Goal: Task Accomplishment & Management: Manage account settings

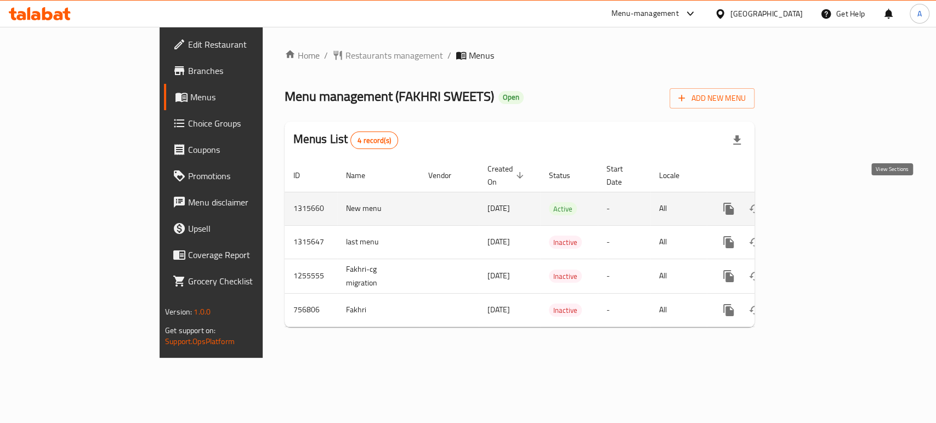
click at [815, 202] on icon "enhanced table" at bounding box center [807, 208] width 13 height 13
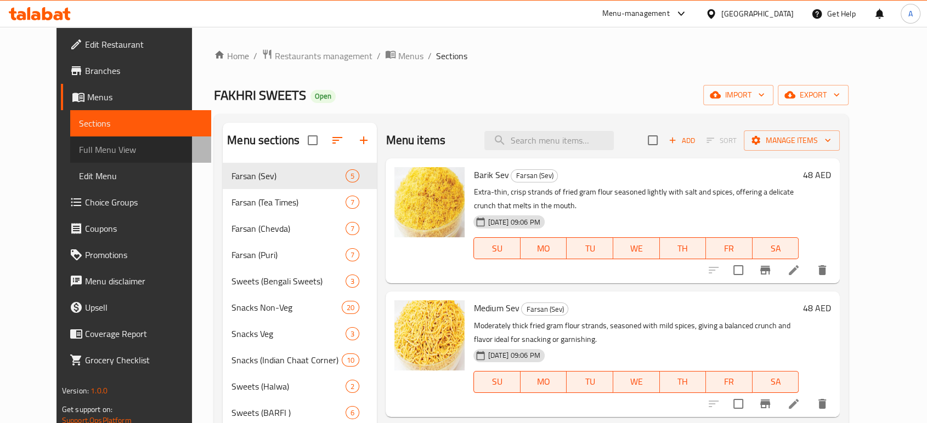
click at [115, 151] on span "Full Menu View" at bounding box center [140, 149] width 123 height 13
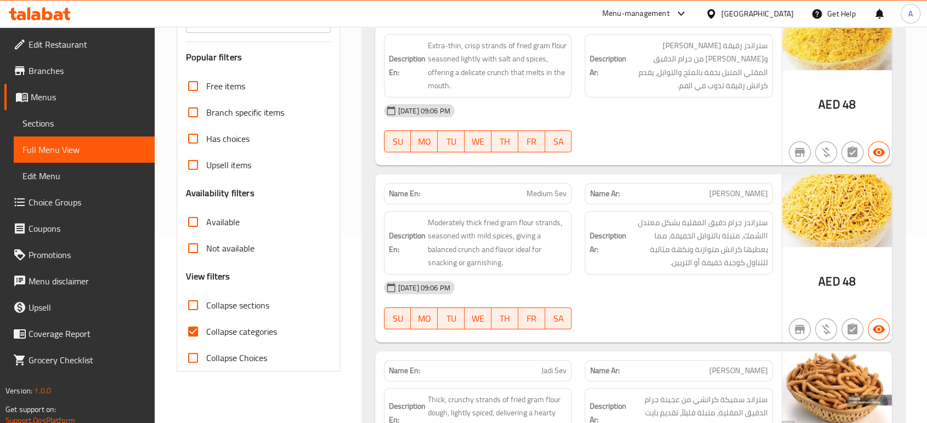
scroll to position [194, 0]
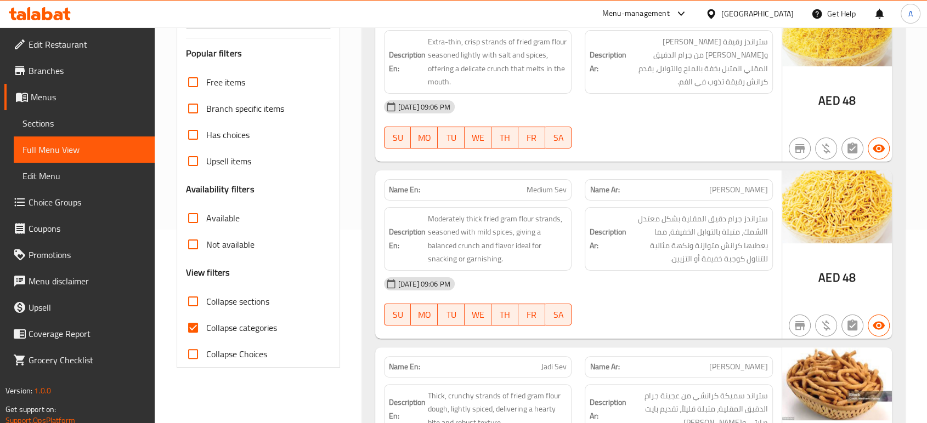
click at [208, 336] on label "Collapse categories" at bounding box center [228, 328] width 97 height 26
click at [206, 336] on input "Collapse categories" at bounding box center [193, 328] width 26 height 26
checkbox input "false"
click at [230, 291] on label "Collapse sections" at bounding box center [224, 302] width 89 height 26
click at [206, 291] on input "Collapse sections" at bounding box center [193, 302] width 26 height 26
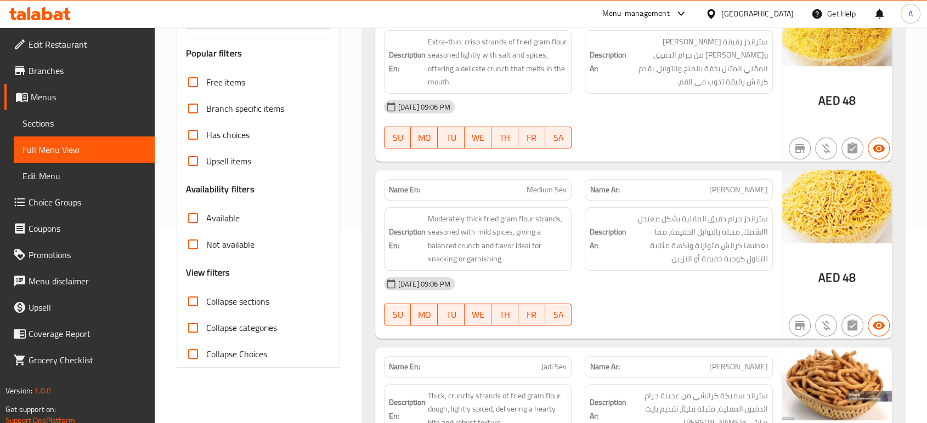
checkbox input "true"
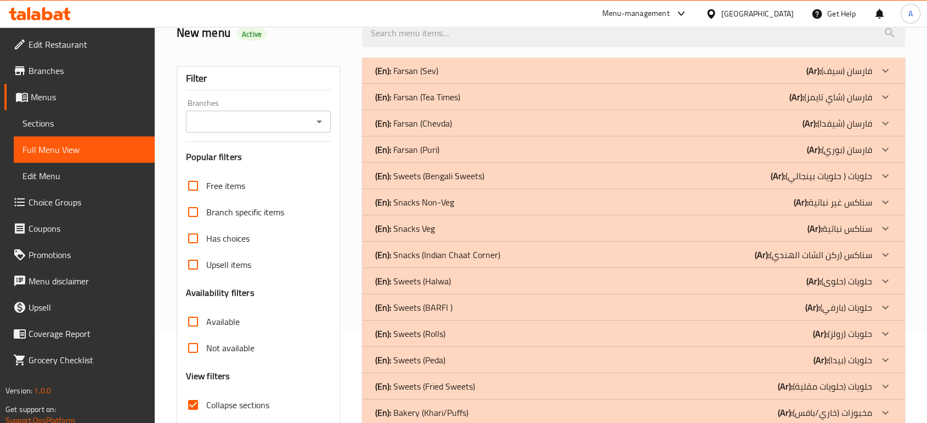
scroll to position [89, 0]
click at [411, 235] on p "(En): Snacks Veg" at bounding box center [405, 229] width 60 height 13
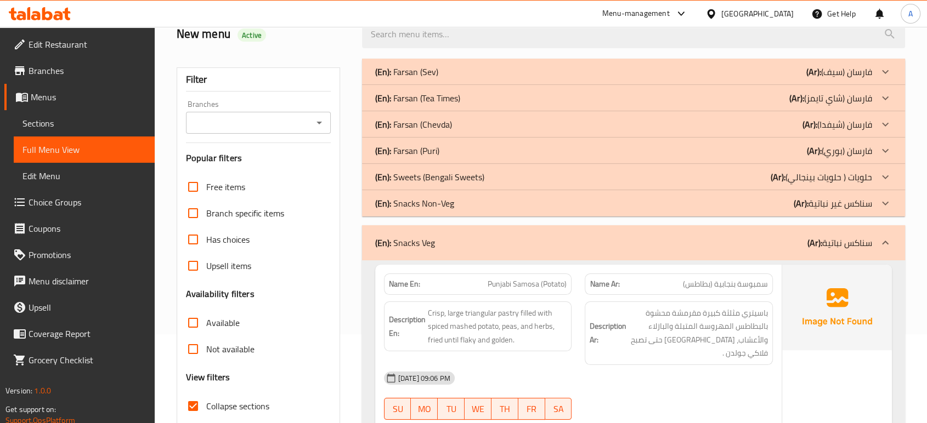
click at [444, 194] on div "(En): Snacks Non-Veg (Ar): سناكس غير نباتية" at bounding box center [633, 203] width 543 height 26
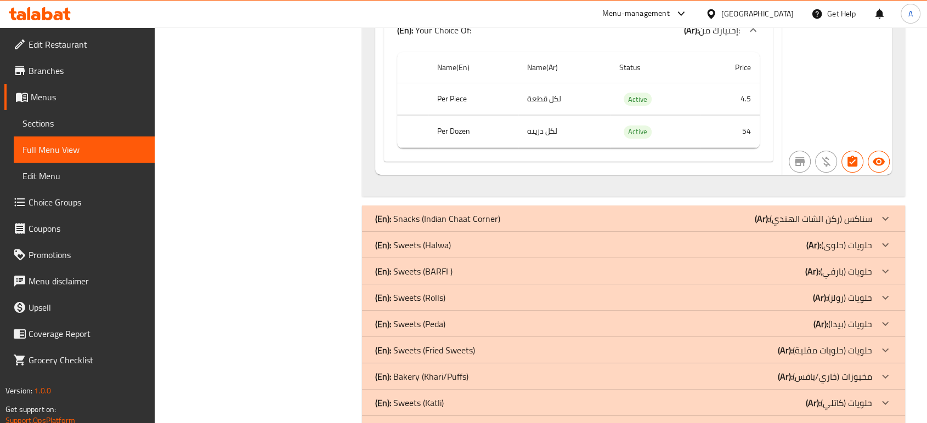
click at [470, 212] on p "(En): Snacks (Indian Chaat Corner)" at bounding box center [437, 218] width 125 height 13
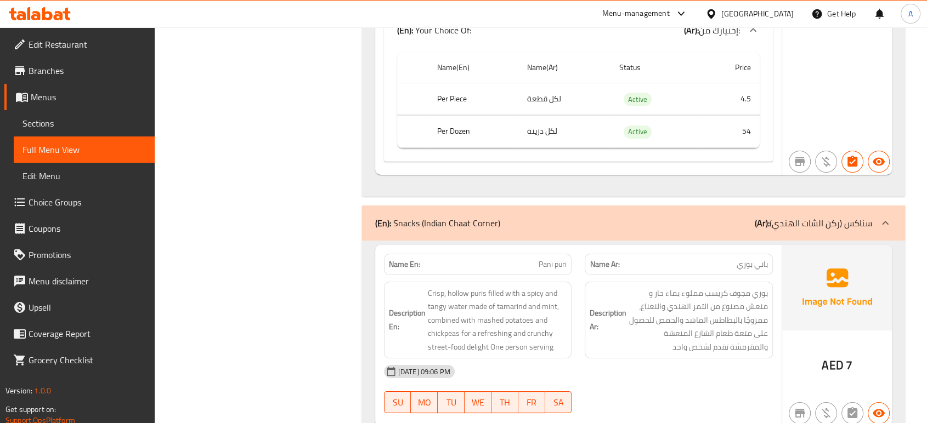
click at [376, 260] on div "Name En: Pani puri Name Ar: باني بوري Description En: Crisp, hollow puris fille…" at bounding box center [578, 336] width 406 height 182
click at [410, 262] on strong "Name En:" at bounding box center [404, 265] width 31 height 12
drag, startPoint x: 421, startPoint y: 262, endPoint x: 400, endPoint y: 262, distance: 21.4
click at [400, 262] on p "Name En: [PERSON_NAME]" at bounding box center [478, 265] width 178 height 12
click at [400, 262] on strong "Name En:" at bounding box center [404, 265] width 31 height 12
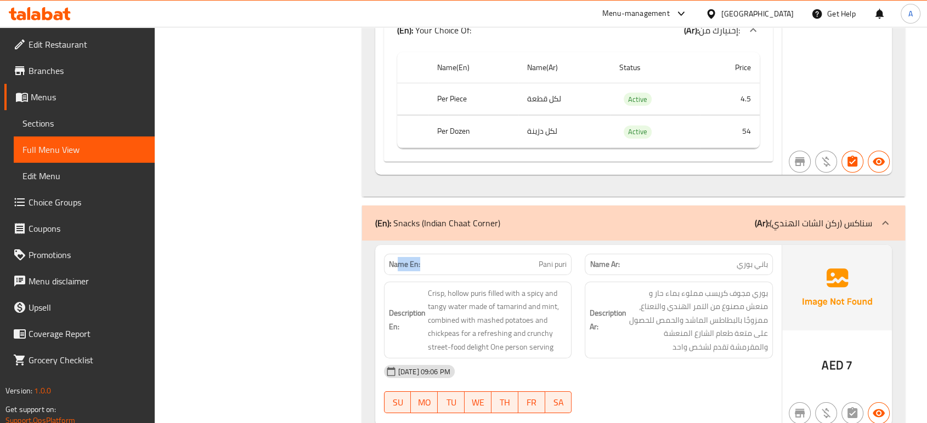
click at [400, 262] on strong "Name En:" at bounding box center [404, 265] width 31 height 12
copy strong "Name En:"
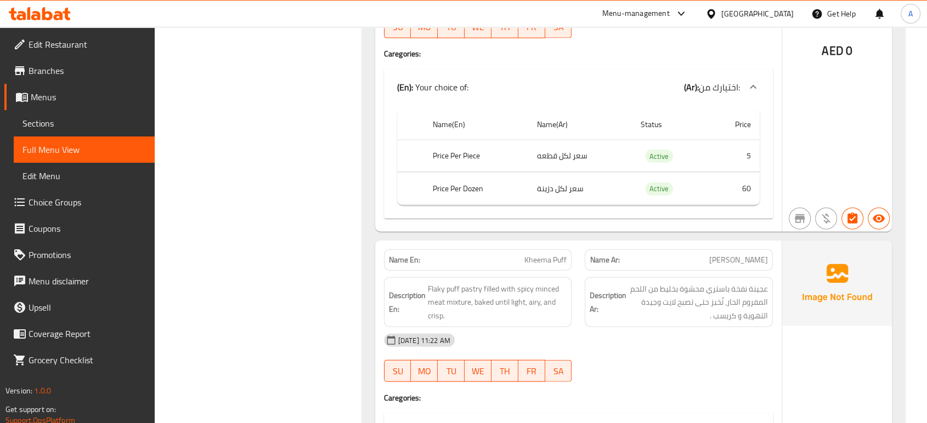
scroll to position [6709, 0]
click at [654, 165] on span "Active" at bounding box center [659, 158] width 28 height 13
copy span "Active"
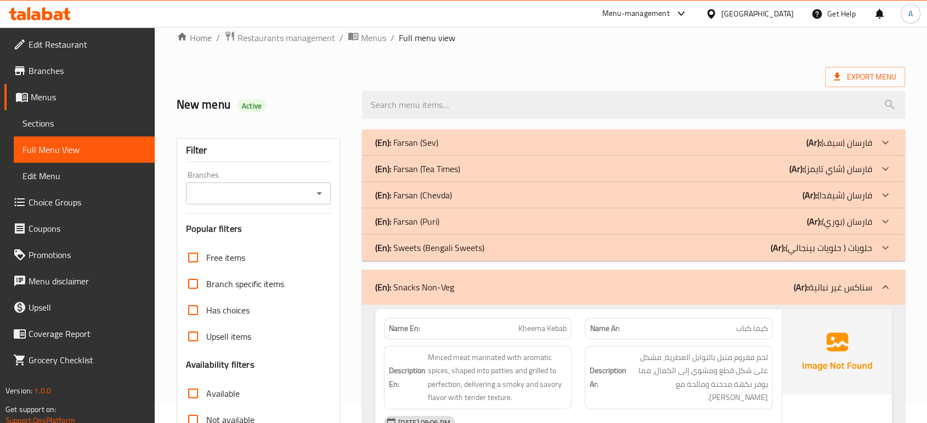
scroll to position [22, 0]
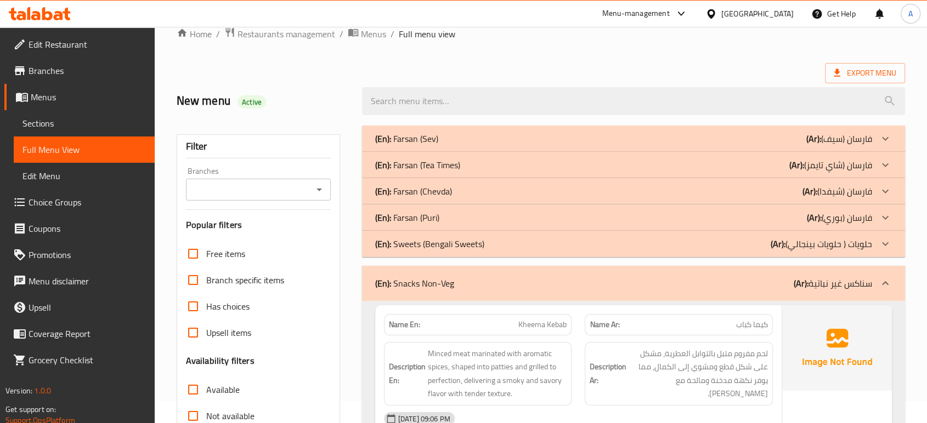
click at [566, 81] on div at bounding box center [633, 101] width 556 height 41
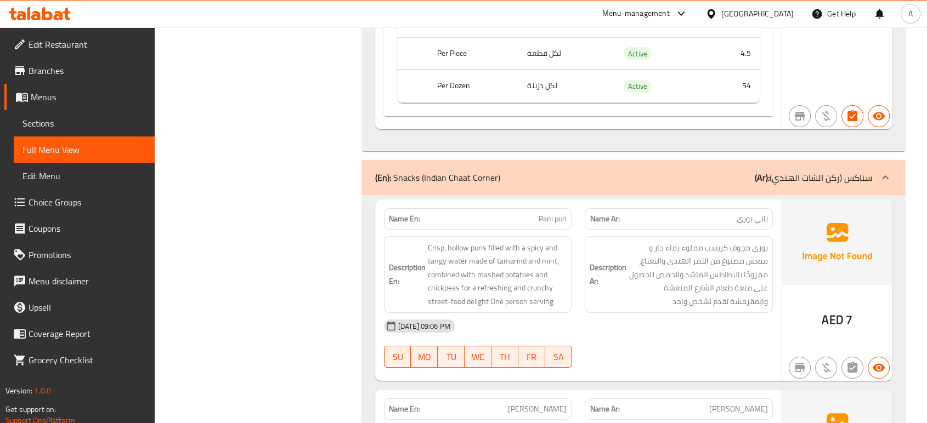
click at [599, 365] on div at bounding box center [678, 368] width 201 height 13
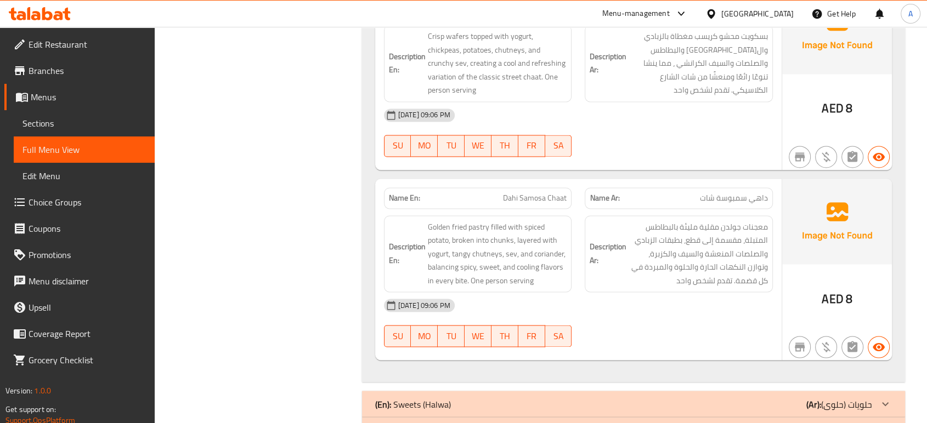
scroll to position [10033, 0]
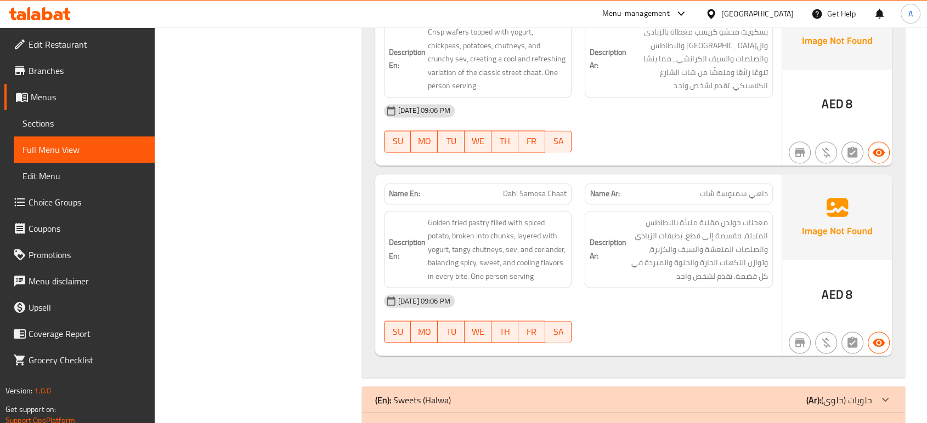
click at [651, 98] on div "[DATE] 09:06 PM" at bounding box center [578, 111] width 402 height 26
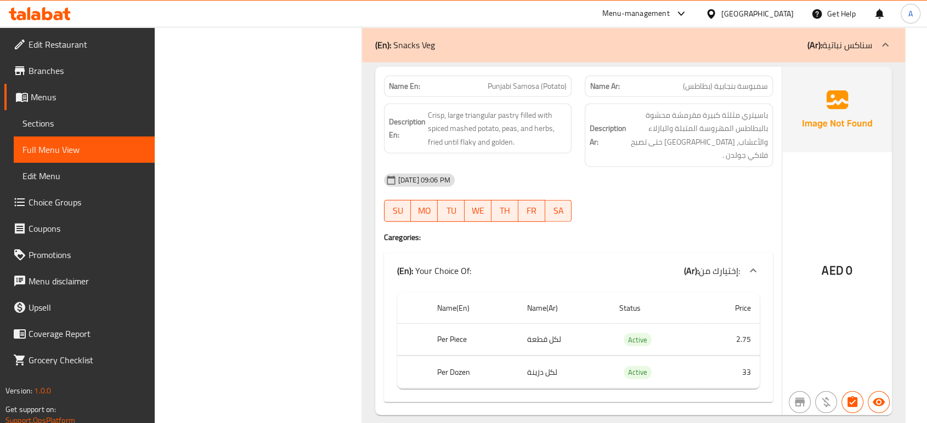
scroll to position [0, 0]
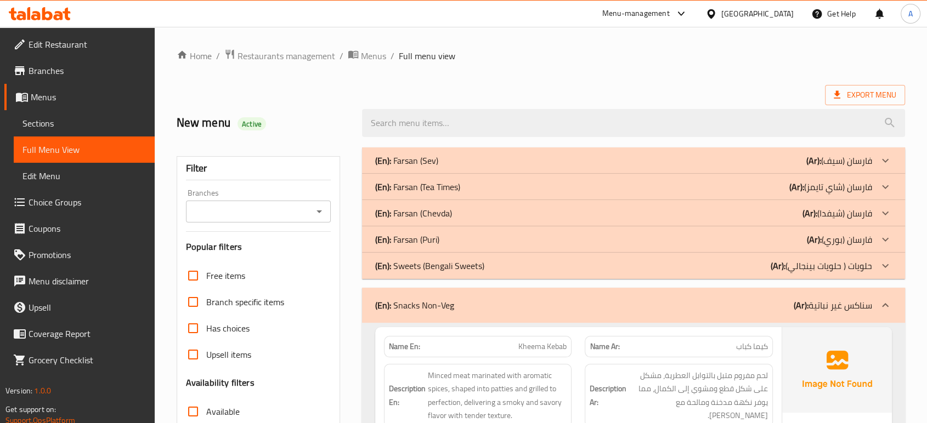
click at [591, 87] on div "Export Menu" at bounding box center [541, 95] width 729 height 20
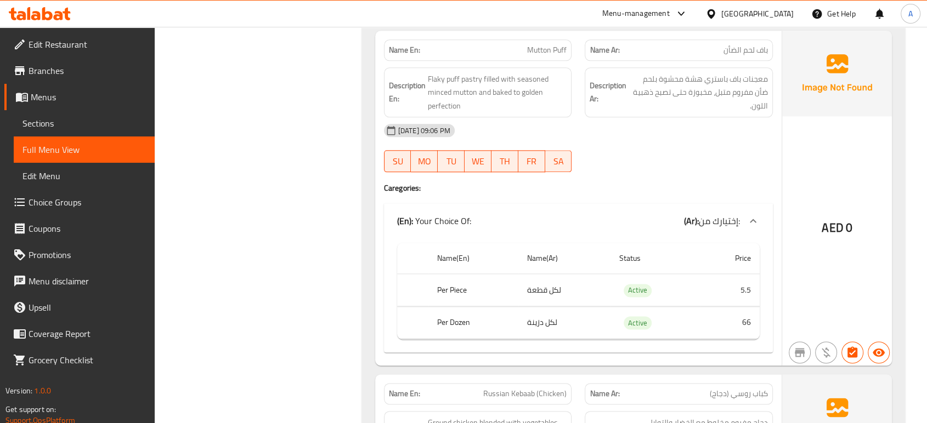
scroll to position [1341, 0]
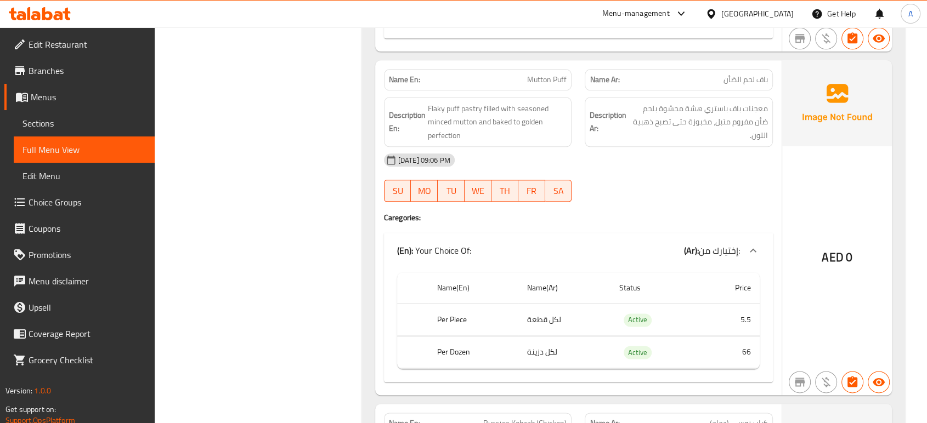
click at [423, 265] on div "(En): Your Choice Of: (Ar): إختيارك من:" at bounding box center [578, 250] width 389 height 35
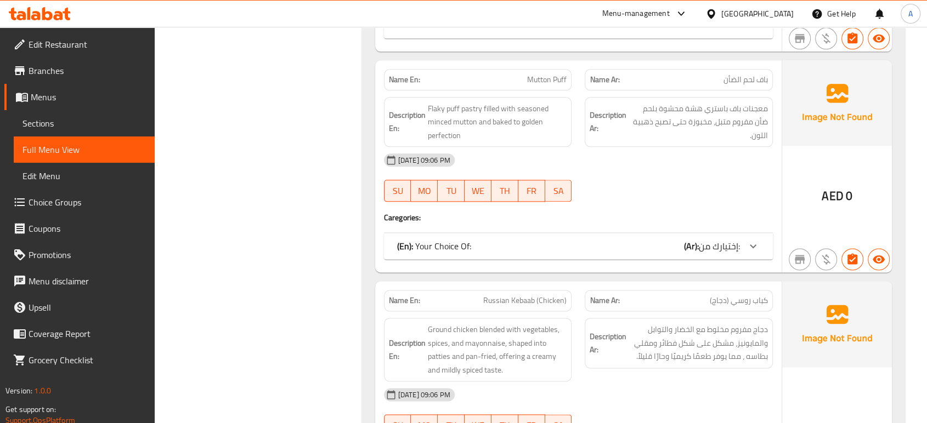
click at [430, 258] on div "(En): Your Choice Of: (Ar): إختيارك من:" at bounding box center [578, 246] width 389 height 26
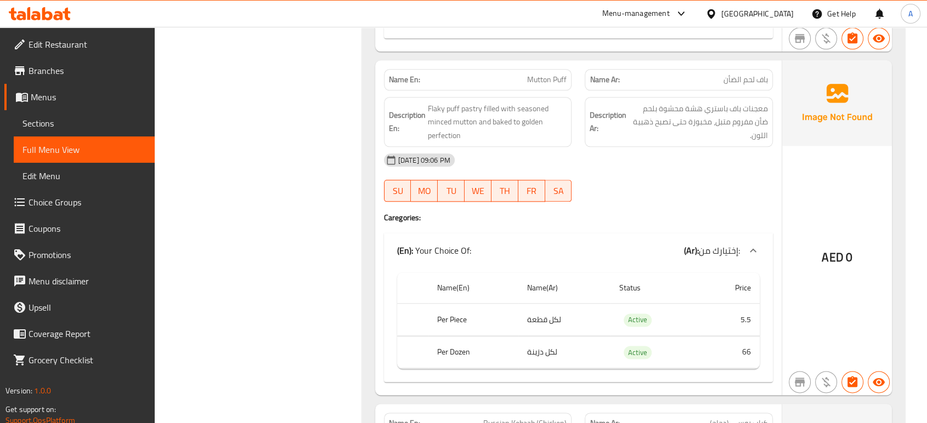
click at [385, 117] on div "Description En: Flaky puff pastry filled with seasoned minced mutton and baked …" at bounding box center [478, 122] width 188 height 50
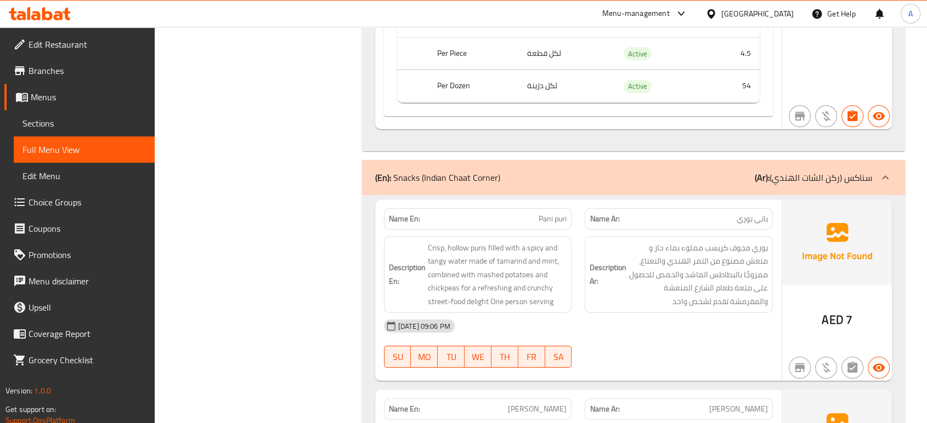
click at [389, 217] on strong "Name En:" at bounding box center [404, 219] width 31 height 12
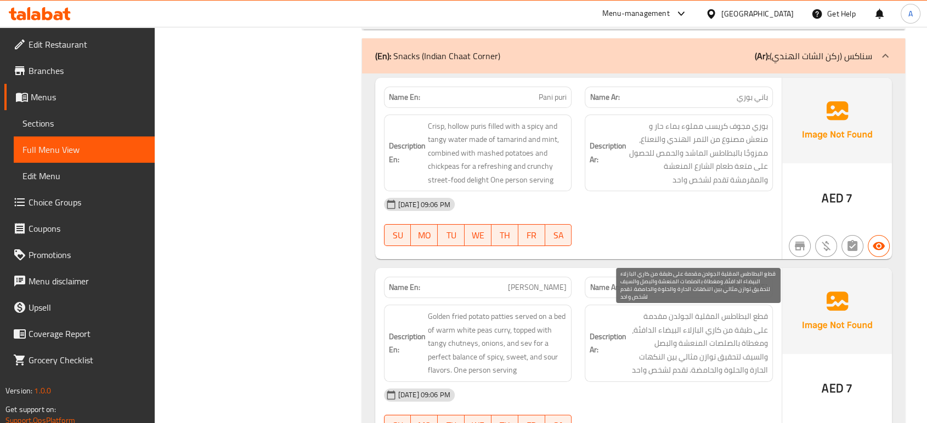
scroll to position [8523, 0]
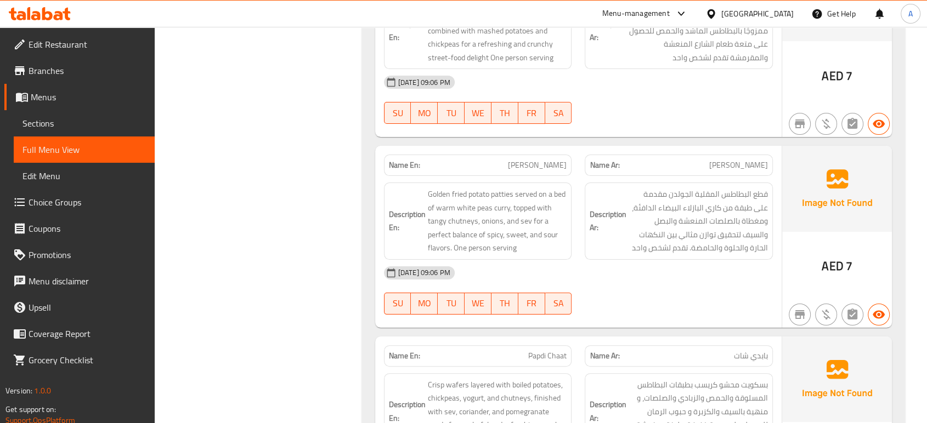
click at [546, 260] on div "[DATE] 09:06 PM" at bounding box center [578, 273] width 402 height 26
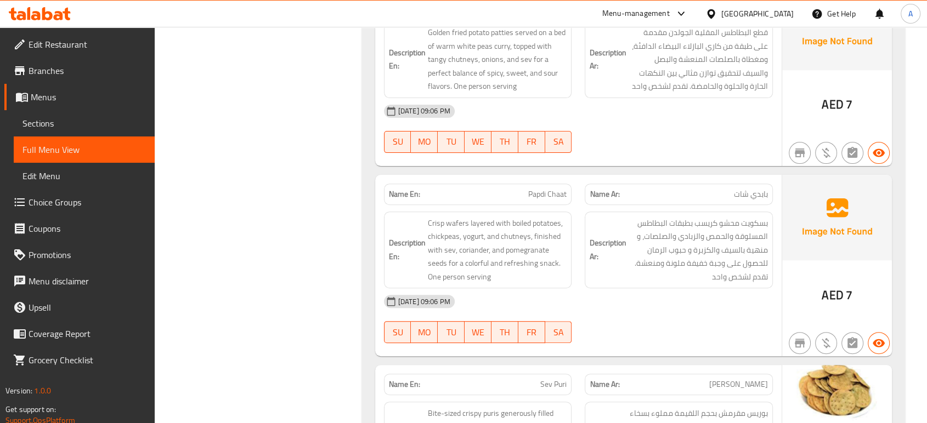
scroll to position [8705, 0]
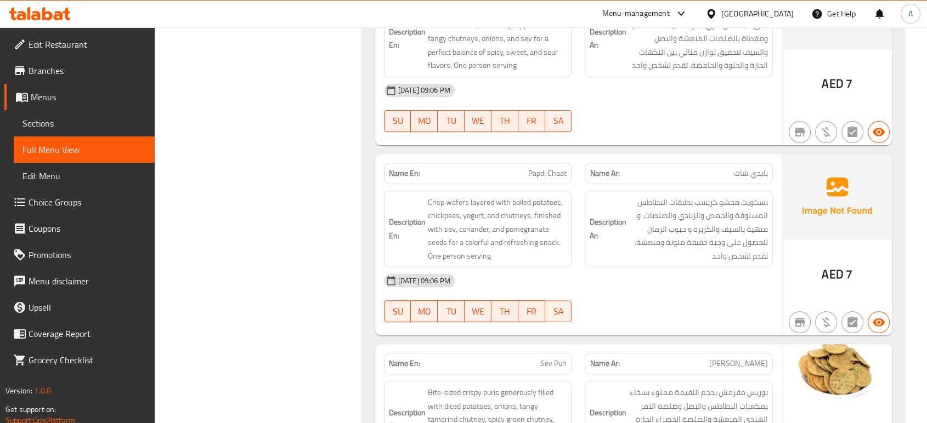
click at [575, 268] on div "[DATE] 09:06 PM" at bounding box center [578, 281] width 402 height 26
click at [704, 293] on div "[DATE] 09:06 PM SU MO TU WE TH FR SA" at bounding box center [578, 298] width 402 height 61
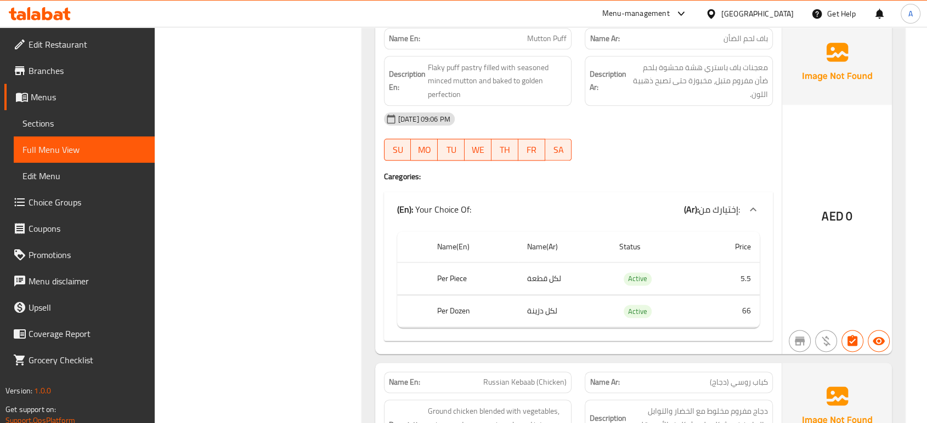
scroll to position [1391, 0]
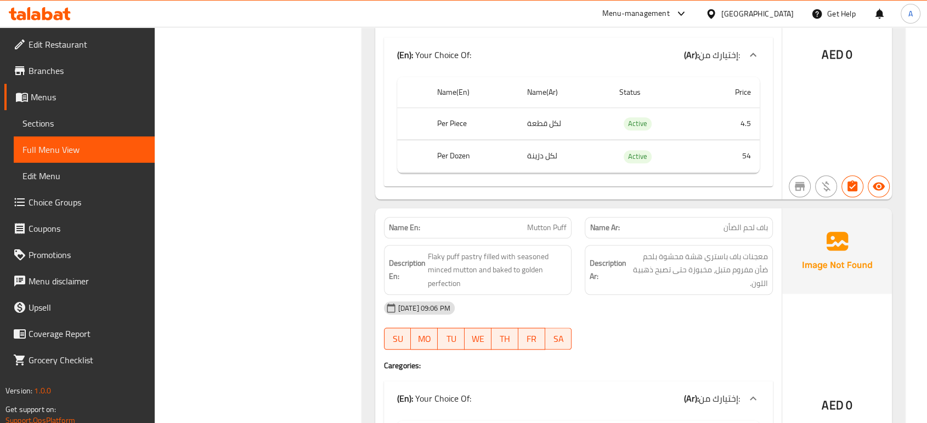
scroll to position [1219, 0]
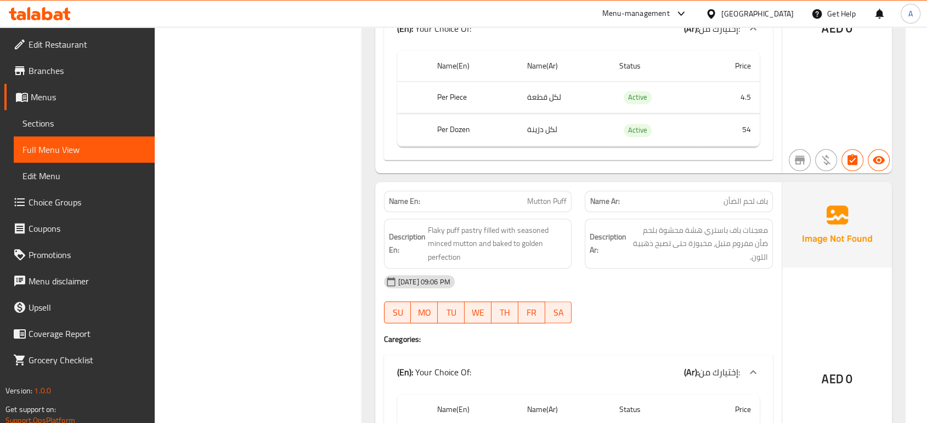
click at [594, 278] on div "[DATE] 09:06 PM" at bounding box center [578, 282] width 402 height 26
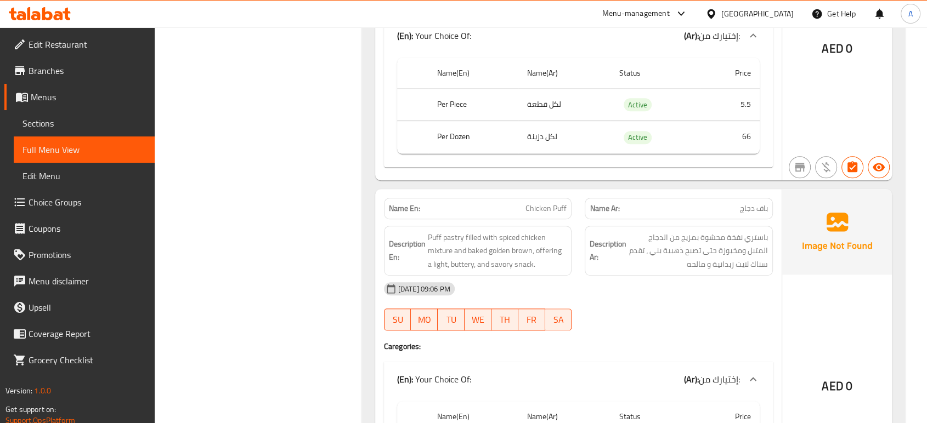
scroll to position [5372, 0]
click at [483, 298] on div "[DATE] 10:36 AM" at bounding box center [578, 288] width 402 height 26
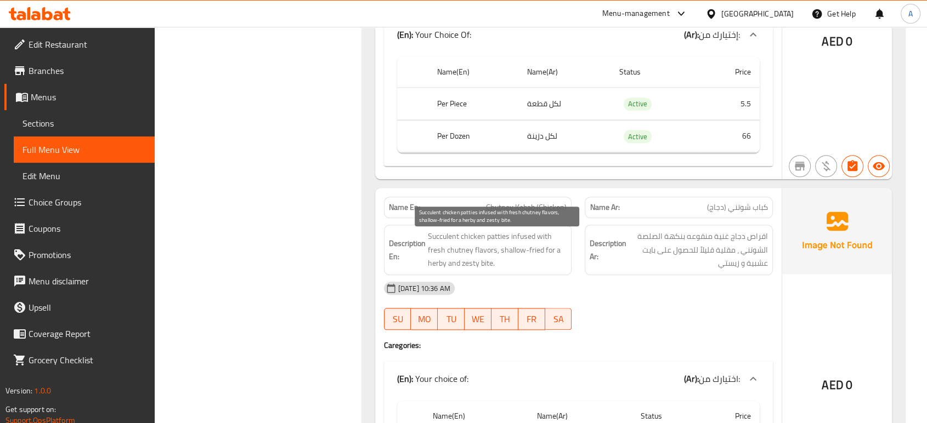
click at [497, 258] on span "Succulent chicken patties infused with fresh chutney flavors, shallow-fried for…" at bounding box center [497, 250] width 139 height 41
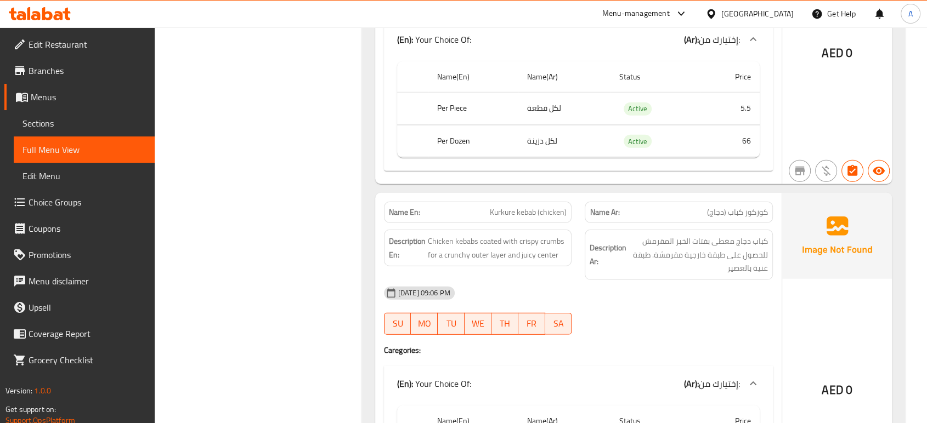
scroll to position [2872, 0]
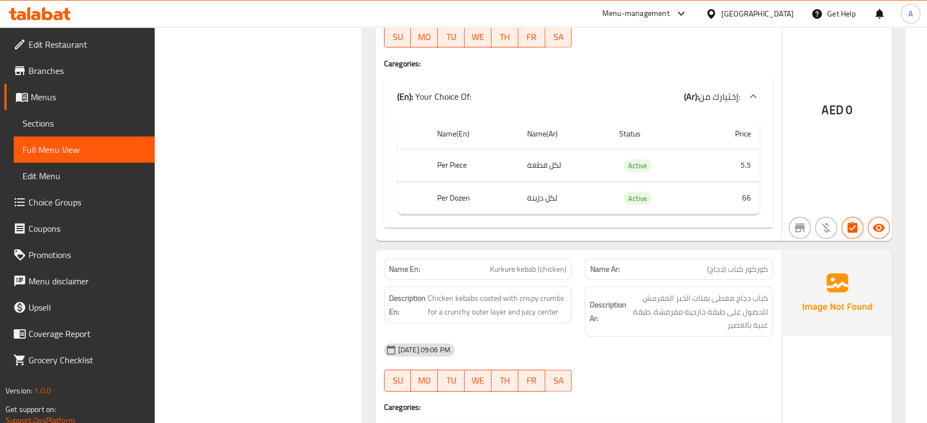
click at [569, 82] on div "(En): Your Choice Of: (Ar): إختيارك من:" at bounding box center [578, 96] width 389 height 35
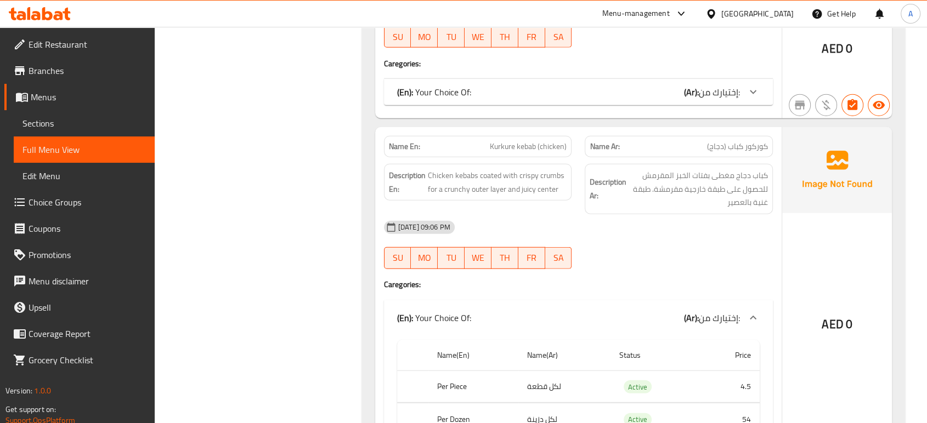
click at [553, 94] on div "(En): Your Choice Of: (Ar): إختيارك من:" at bounding box center [568, 92] width 343 height 13
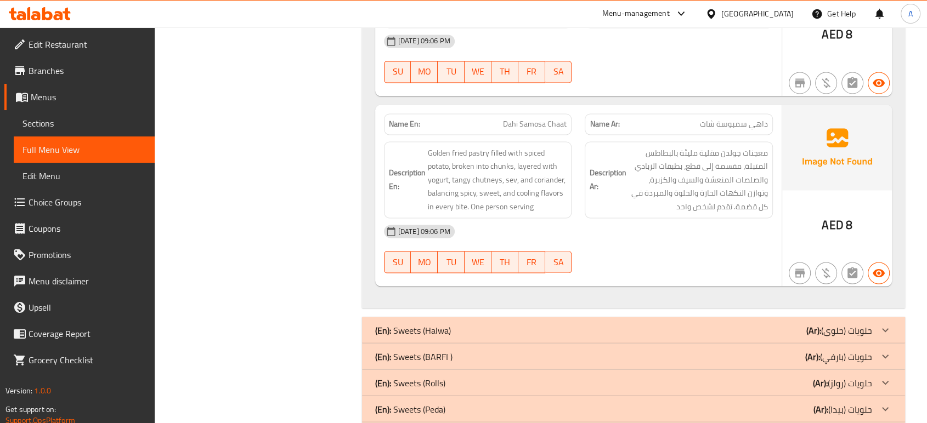
scroll to position [10107, 0]
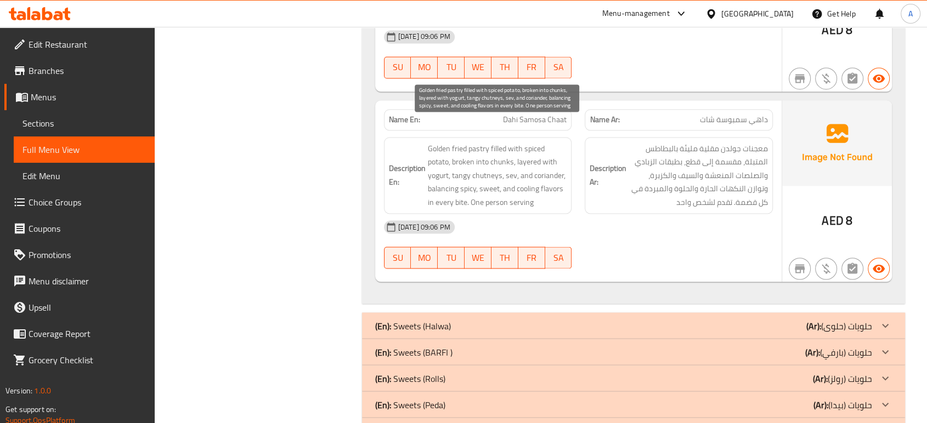
click at [540, 156] on span "Golden fried pastry filled with spiced potato, broken into chunks, layered with…" at bounding box center [497, 175] width 139 height 67
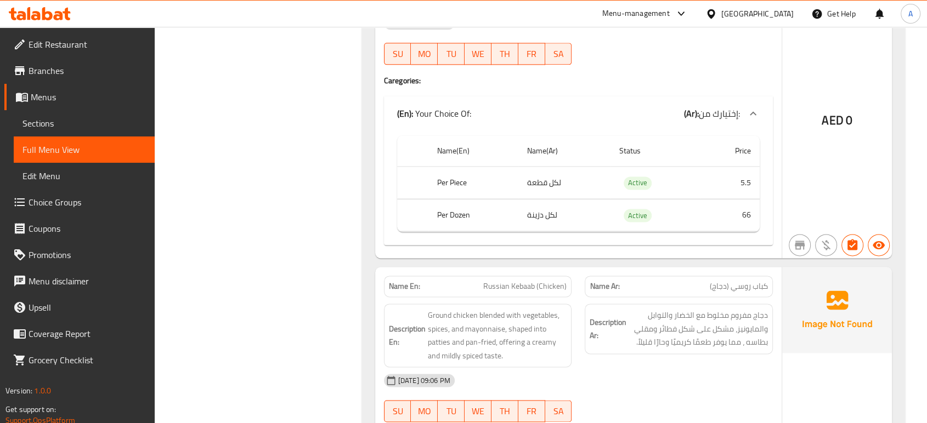
scroll to position [1536, 0]
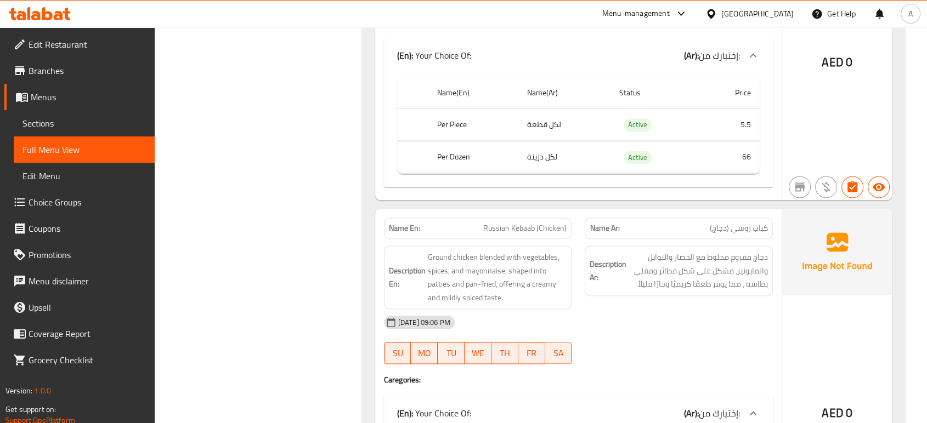
click at [584, 236] on div "Name Ar: [PERSON_NAME] (دجاج)" at bounding box center [678, 228] width 201 height 35
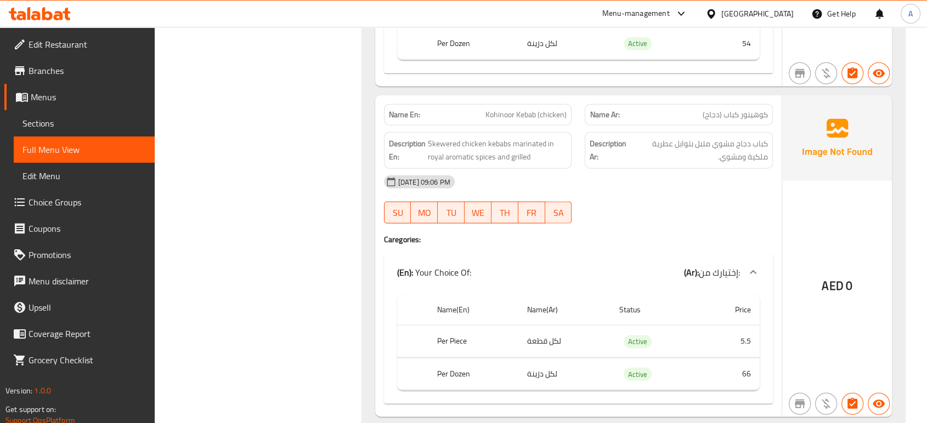
scroll to position [2695, 0]
click at [536, 121] on span "Kohinoor Kebab (chicken)" at bounding box center [525, 117] width 81 height 12
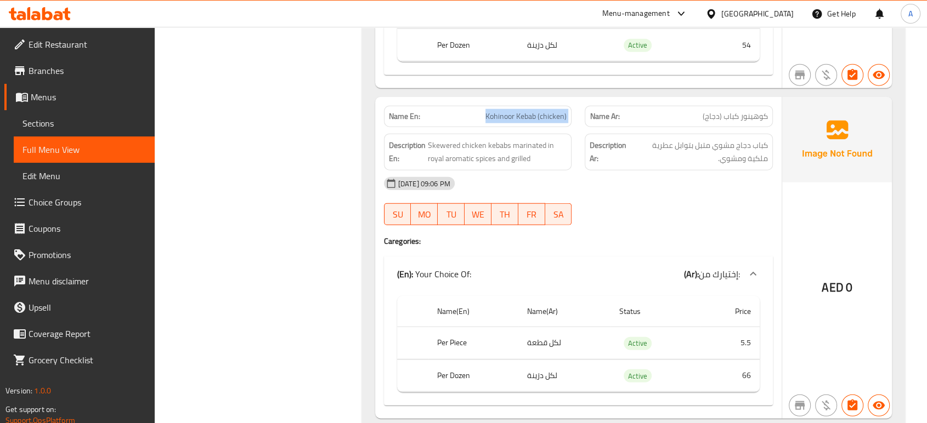
click at [536, 121] on span "Kohinoor Kebab (chicken)" at bounding box center [525, 117] width 81 height 12
copy span "Kohinoor Kebab (chicken)"
click at [682, 174] on div "[DATE] 09:06 PM" at bounding box center [578, 184] width 402 height 26
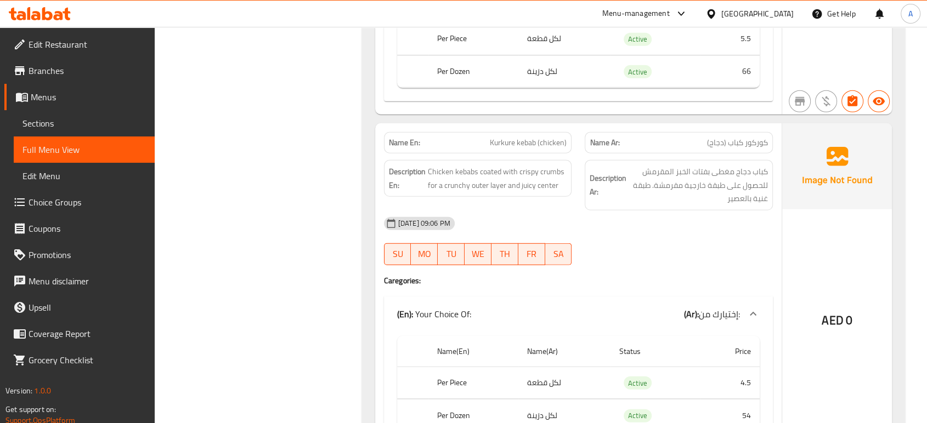
scroll to position [3182, 0]
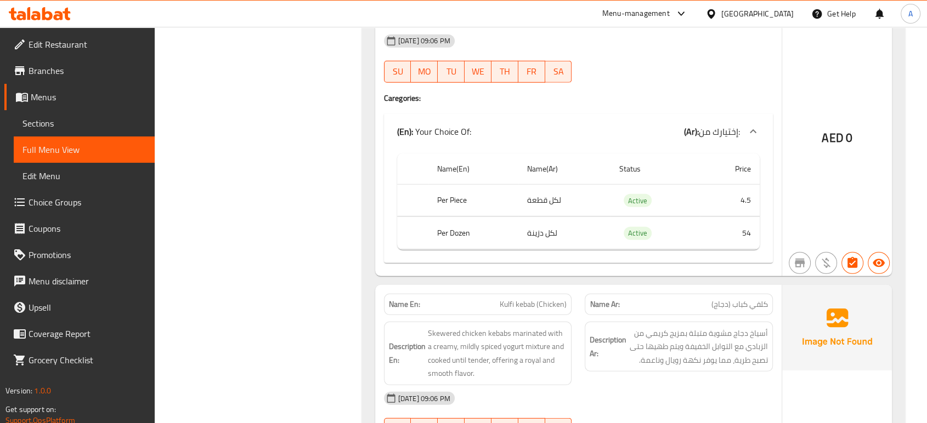
click at [676, 63] on div "[DATE] 09:06 PM SU MO TU WE TH FR SA" at bounding box center [578, 58] width 402 height 61
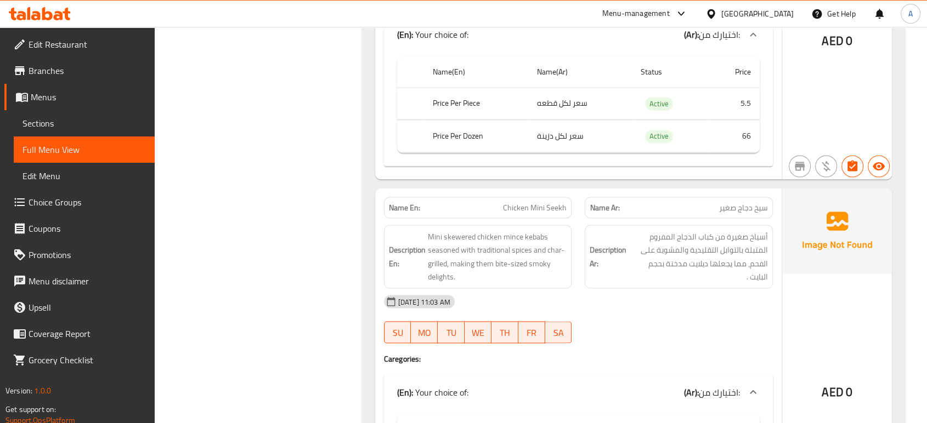
click at [622, 276] on h6 "Description Ar: أسياخ صغيرة من كباب الدجاج المفروم المتبلة بالتوابل التقليدية و…" at bounding box center [679, 257] width 178 height 54
click at [513, 284] on span "Mini skewered chicken mince kebabs seasoned with traditional spices and char-gr…" at bounding box center [497, 257] width 139 height 54
click at [608, 293] on div "[DATE] 11:03 AM" at bounding box center [578, 302] width 402 height 26
click at [588, 266] on div "Description Ar: أسياخ صغيرة من كباب الدجاج المفروم المتبلة بالتوابل التقليدية و…" at bounding box center [679, 257] width 188 height 64
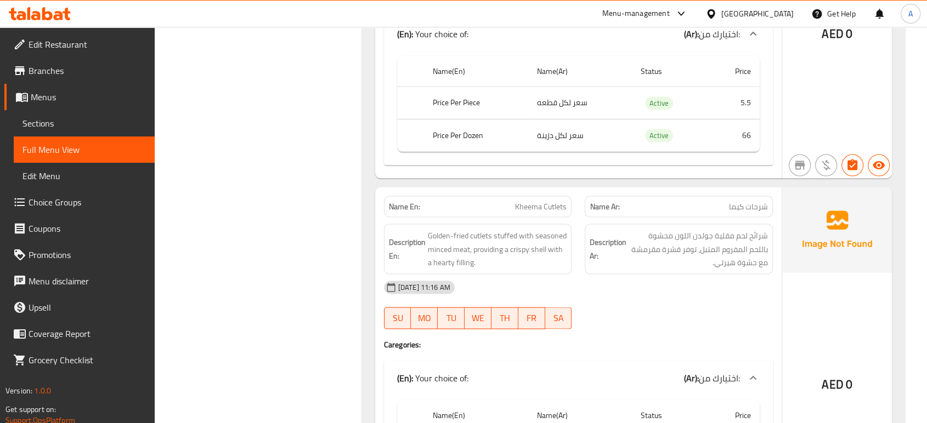
click at [694, 300] on div "[DATE] 11:16 AM" at bounding box center [578, 288] width 402 height 26
click at [663, 300] on div "[DATE] 11:16 AM" at bounding box center [578, 288] width 402 height 26
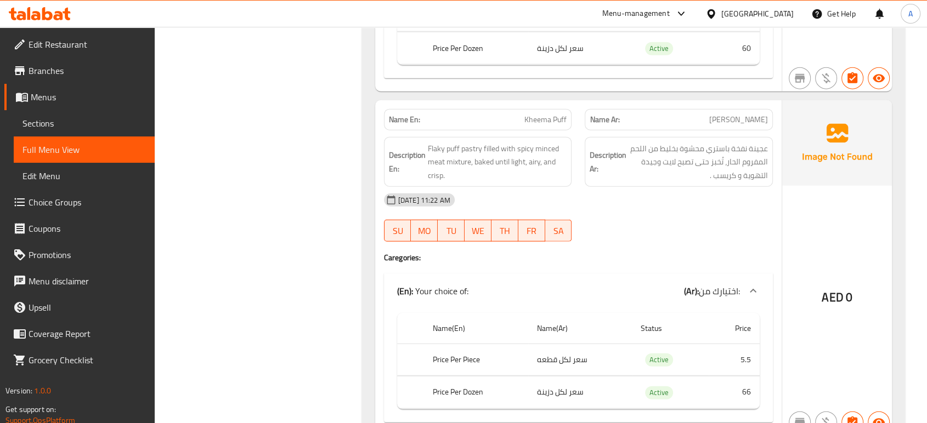
scroll to position [6947, 0]
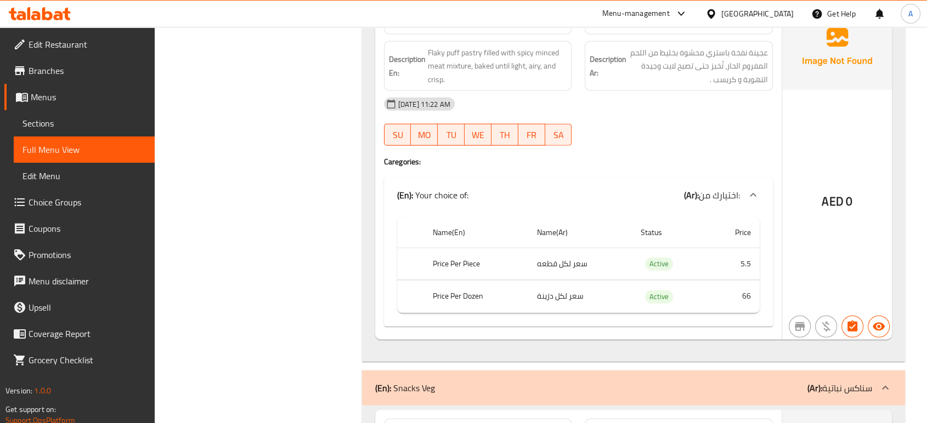
click at [673, 132] on div "[DATE] 11:22 AM SU MO TU WE TH FR SA" at bounding box center [578, 121] width 402 height 61
click at [736, 165] on h4 "Caregories:" at bounding box center [578, 161] width 389 height 11
click at [647, 141] on div "[DATE] 11:22 AM SU MO TU WE TH FR SA" at bounding box center [578, 121] width 402 height 61
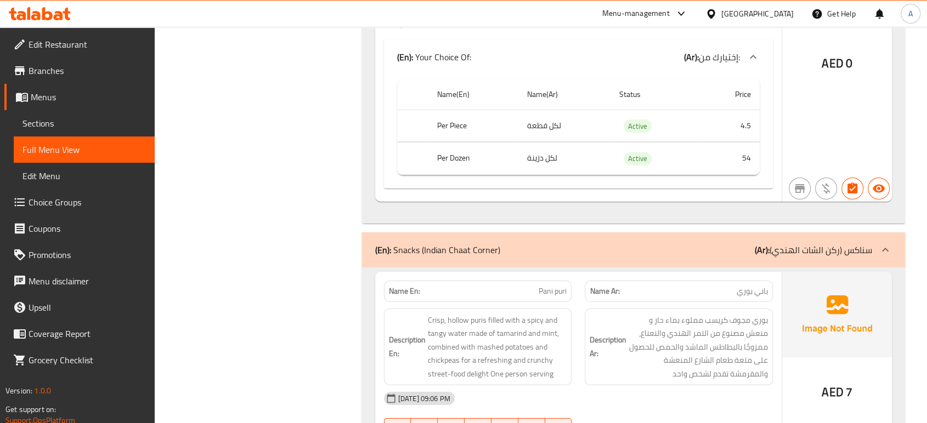
scroll to position [8023, 0]
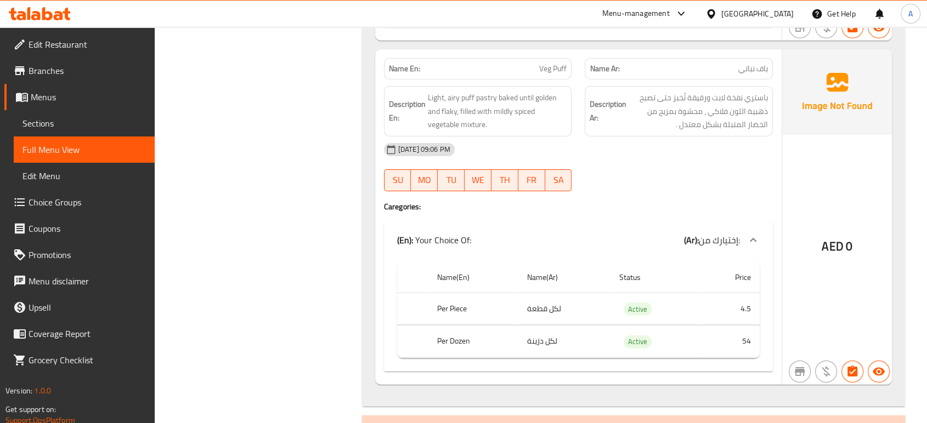
click at [662, 153] on div "[DATE] 09:06 PM" at bounding box center [578, 150] width 402 height 26
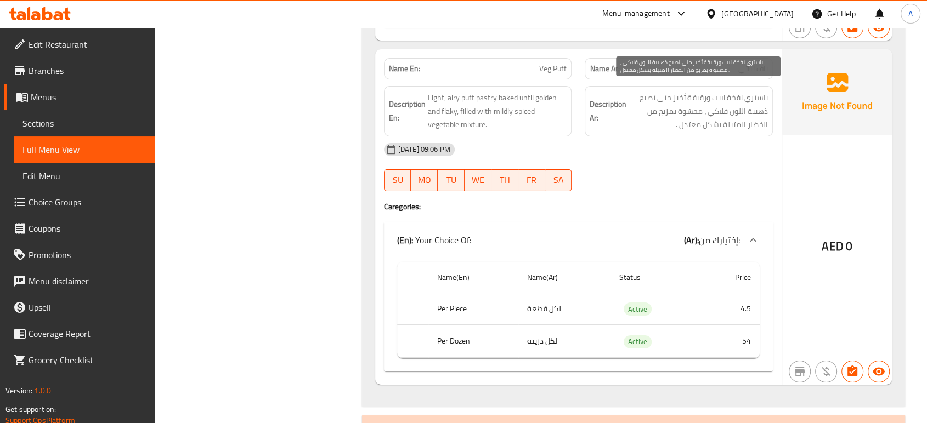
click at [658, 122] on span "باستري نفخة لايت ورقيقة تُخبز حتى تصبح ذهبية اللون فلاكي ، محشوة بمزيج من الخضا…" at bounding box center [698, 111] width 139 height 41
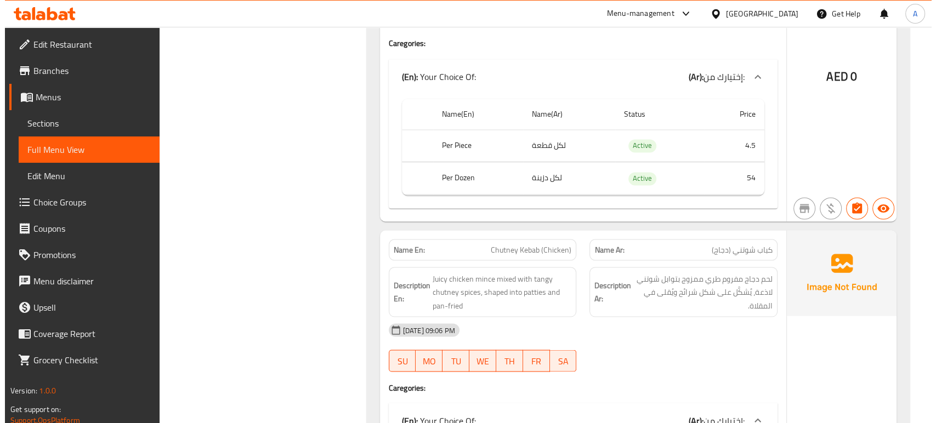
scroll to position [0, 0]
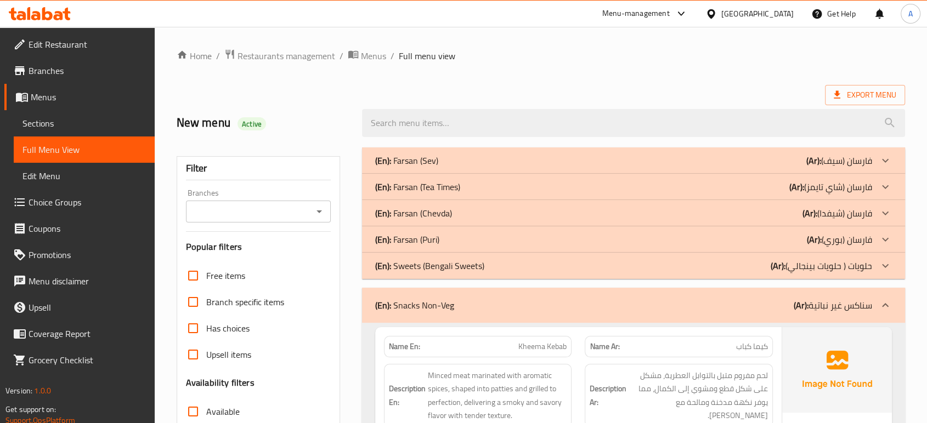
click at [869, 85] on div "Export Menu" at bounding box center [541, 95] width 729 height 20
click at [868, 88] on span "Export Menu" at bounding box center [865, 95] width 63 height 14
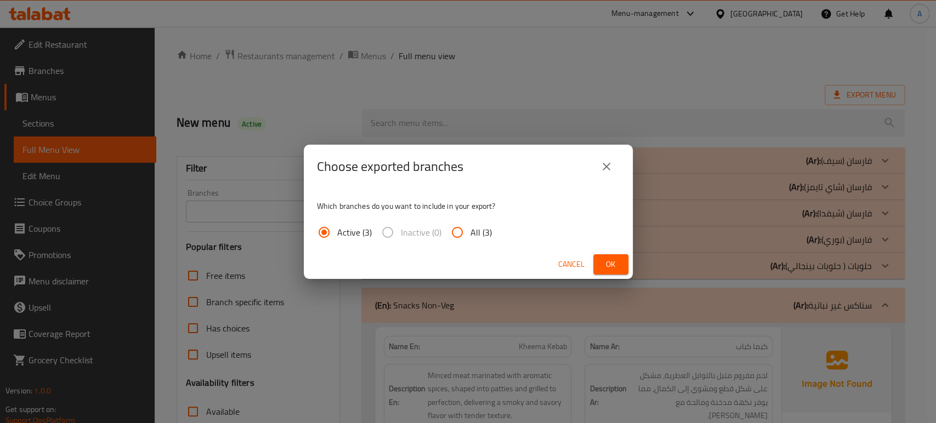
click at [472, 232] on span "All (3)" at bounding box center [481, 232] width 21 height 13
click at [471, 232] on input "All (3)" at bounding box center [457, 232] width 26 height 26
radio input "true"
click at [611, 262] on span "Ok" at bounding box center [611, 265] width 18 height 14
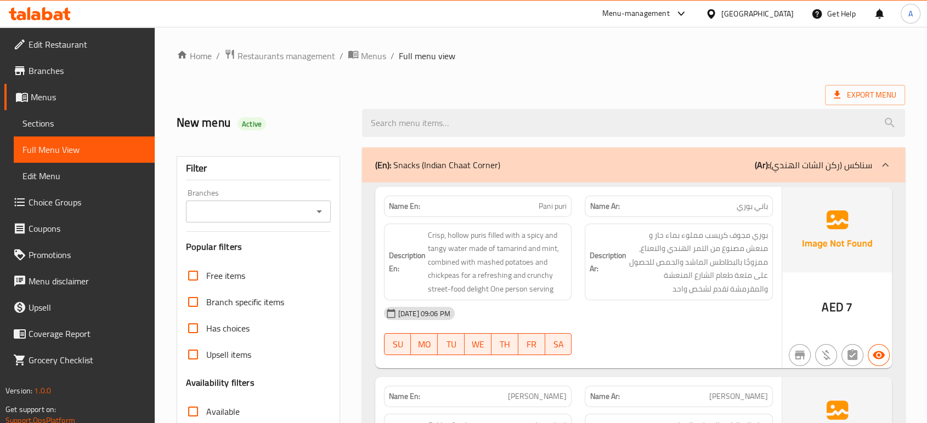
click at [46, 118] on span "Sections" at bounding box center [83, 123] width 123 height 13
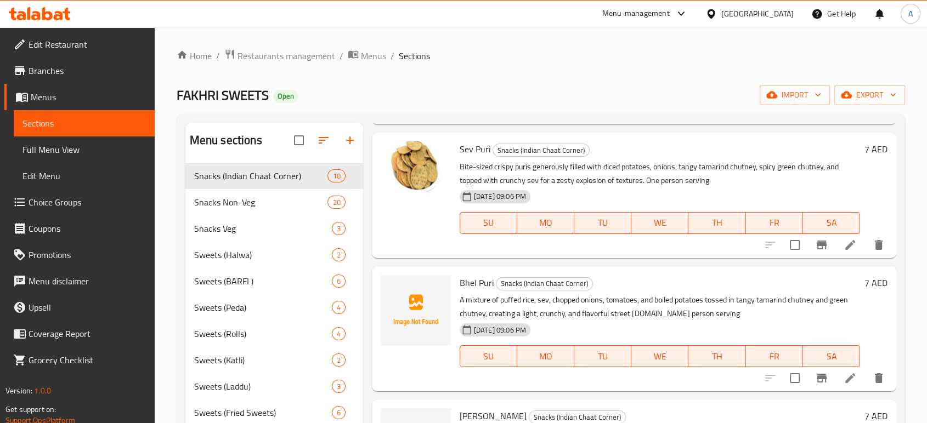
scroll to position [476, 0]
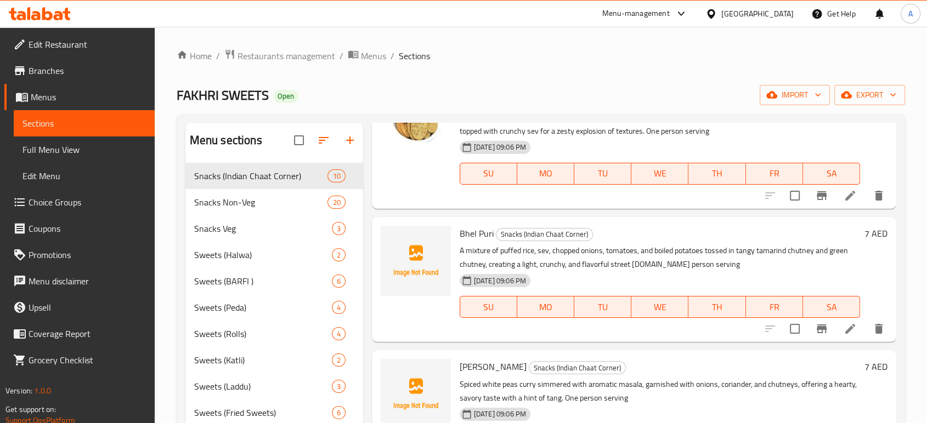
click at [538, 56] on ol "Home / Restaurants management / Menus / Sections" at bounding box center [541, 56] width 729 height 14
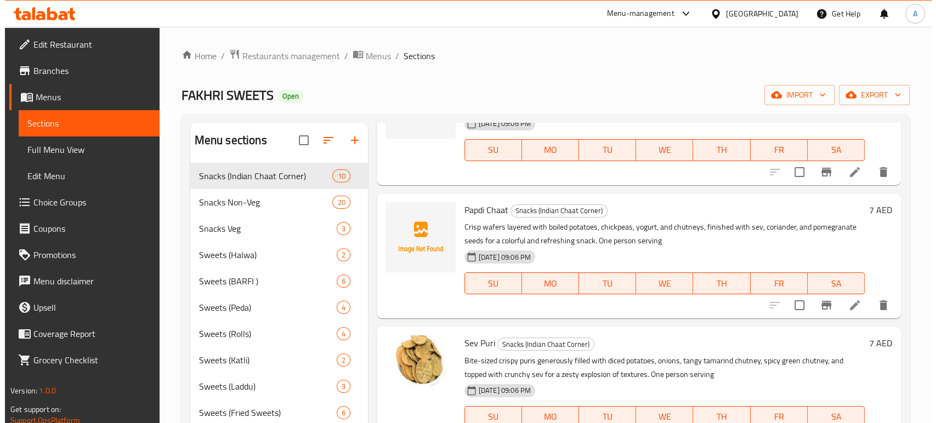
scroll to position [0, 0]
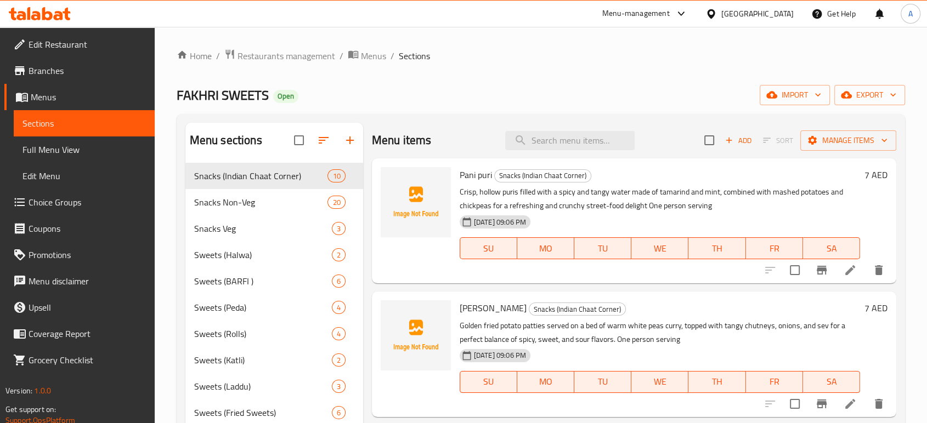
click at [35, 91] on span "Menus" at bounding box center [88, 97] width 115 height 13
